Goal: Find specific page/section: Find specific page/section

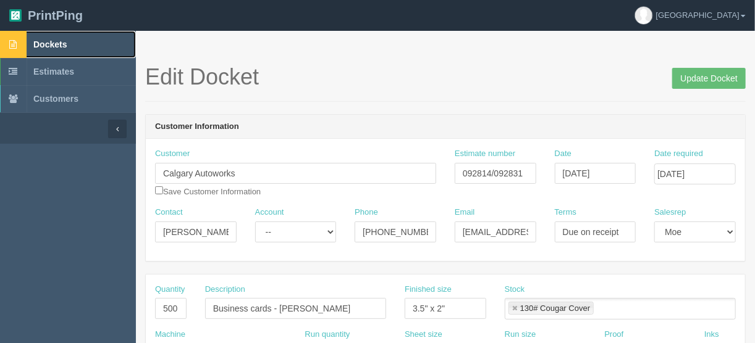
click at [54, 46] on span "Dockets" at bounding box center [49, 45] width 33 height 10
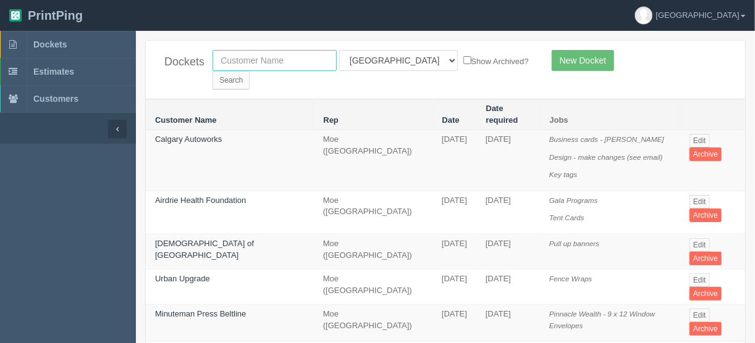
click at [268, 57] on input "text" at bounding box center [275, 60] width 124 height 21
type input "reputable"
click at [250, 71] on input "Search" at bounding box center [231, 80] width 37 height 19
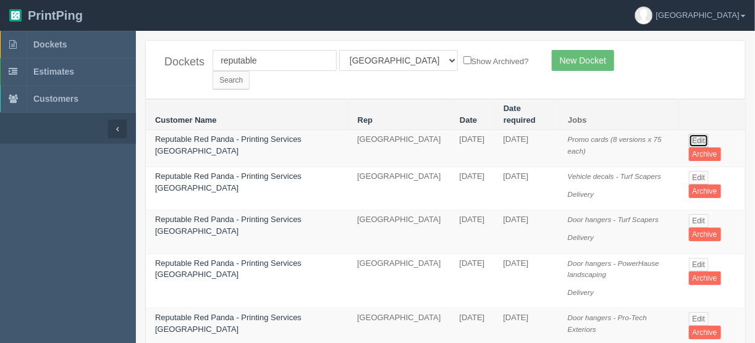
click at [694, 134] on link "Edit" at bounding box center [699, 141] width 20 height 14
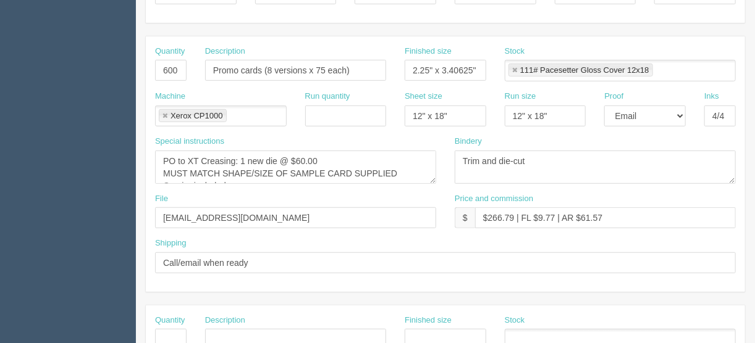
scroll to position [297, 0]
